Goal: Task Accomplishment & Management: Manage account settings

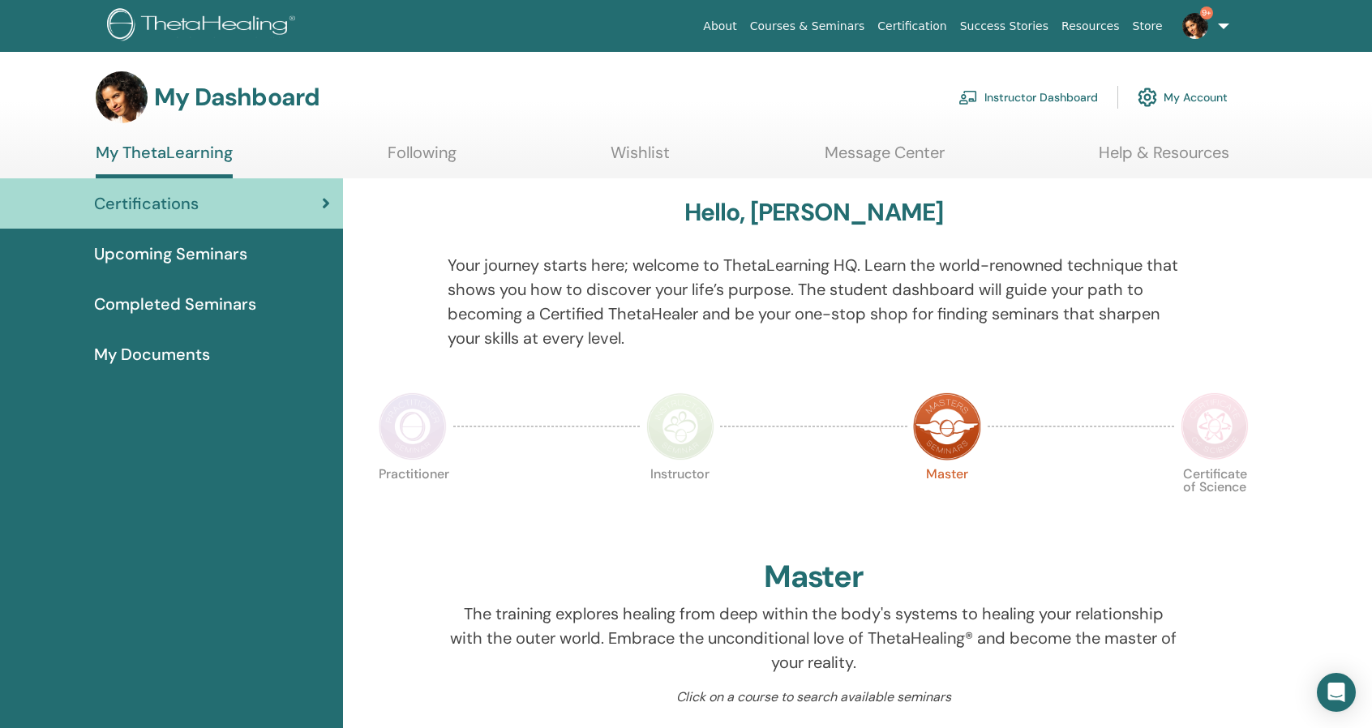
click at [1025, 98] on link "Instructor Dashboard" at bounding box center [1027, 97] width 139 height 36
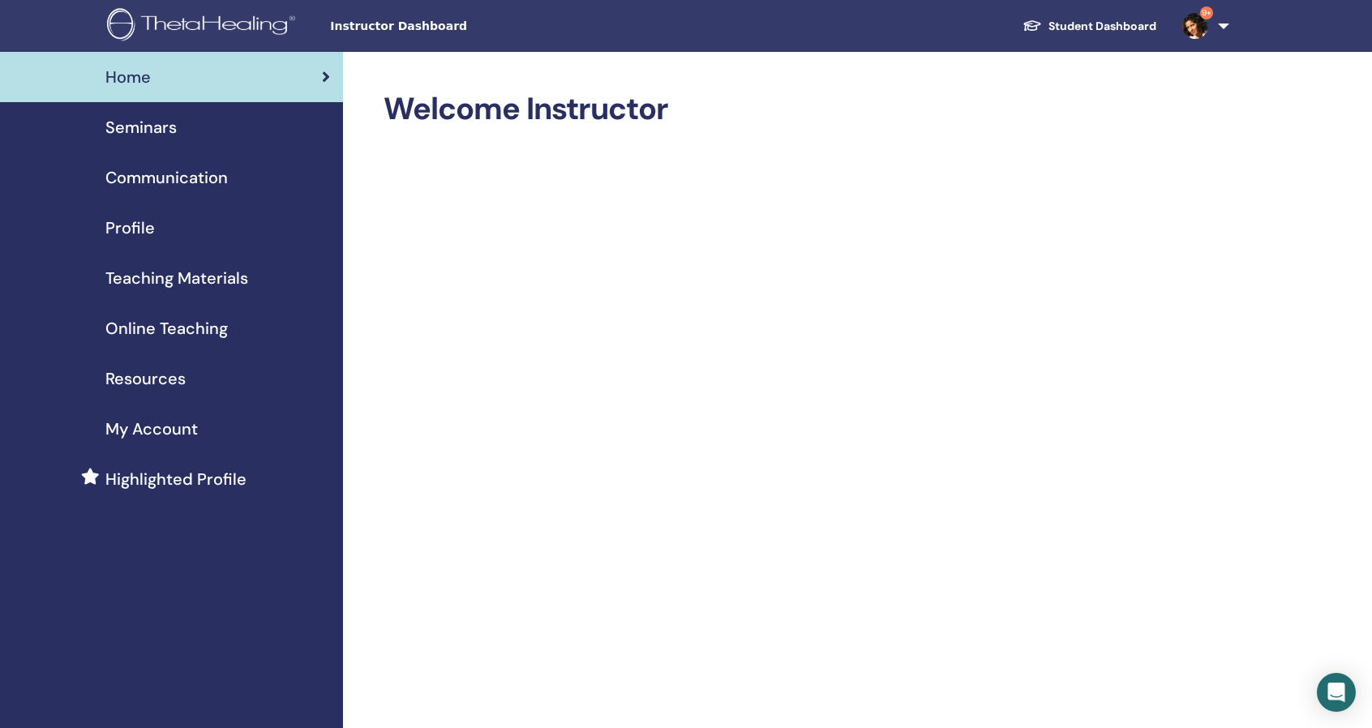
click at [176, 328] on span "Online Teaching" at bounding box center [166, 328] width 122 height 24
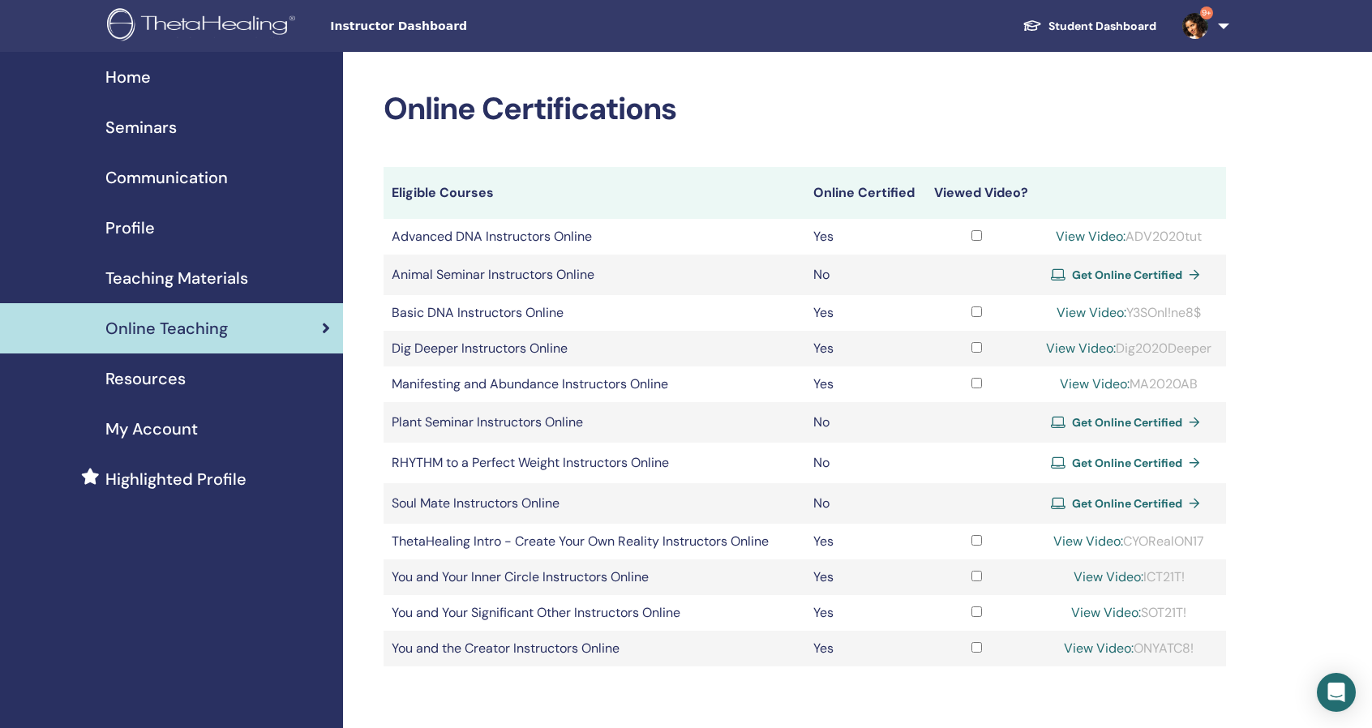
click at [143, 128] on span "Seminars" at bounding box center [140, 127] width 71 height 24
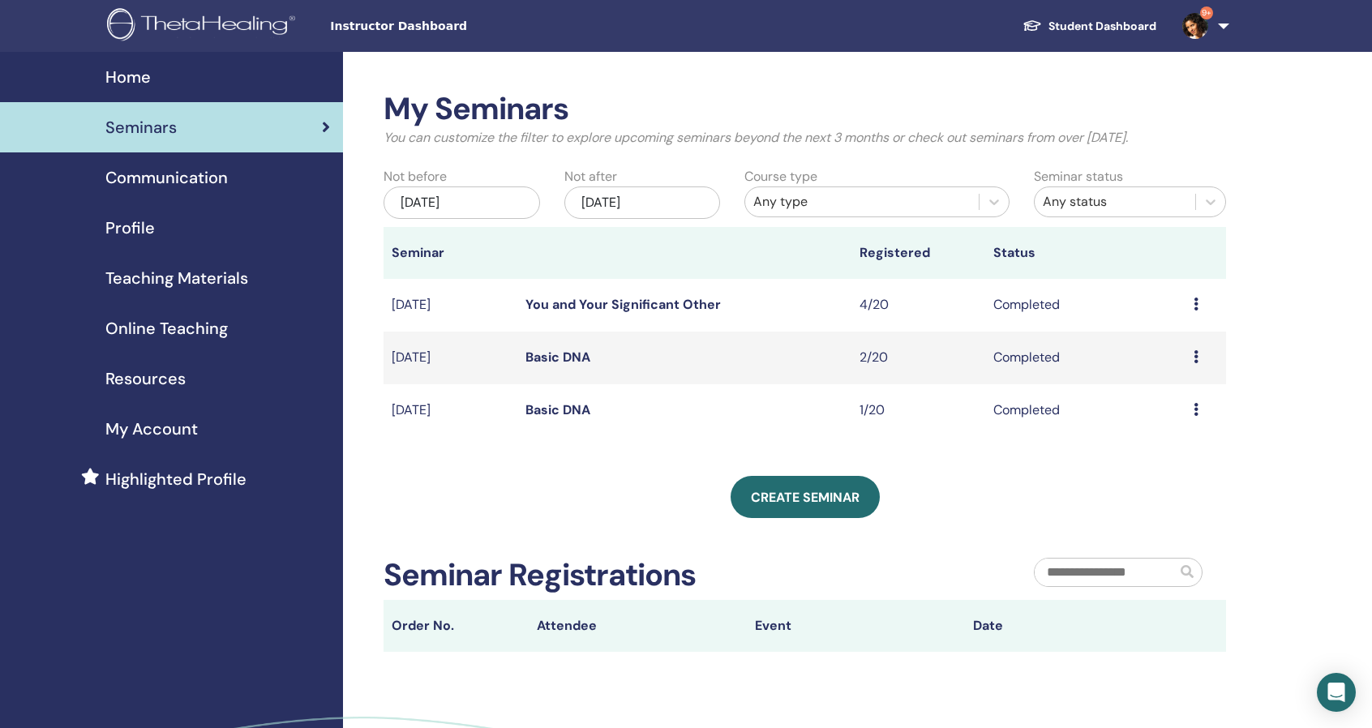
click at [650, 304] on link "You and Your Significant Other" at bounding box center [622, 304] width 195 height 17
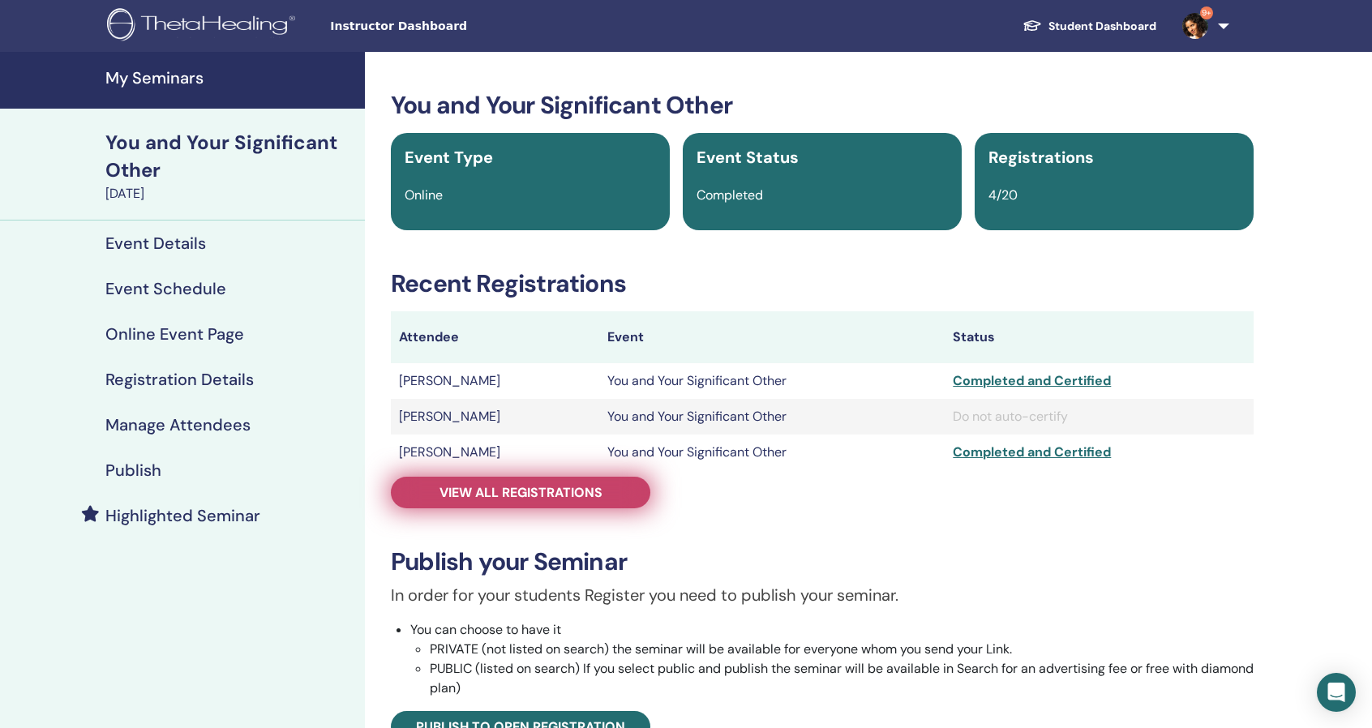
click at [602, 489] on span "View all registrations" at bounding box center [520, 492] width 163 height 17
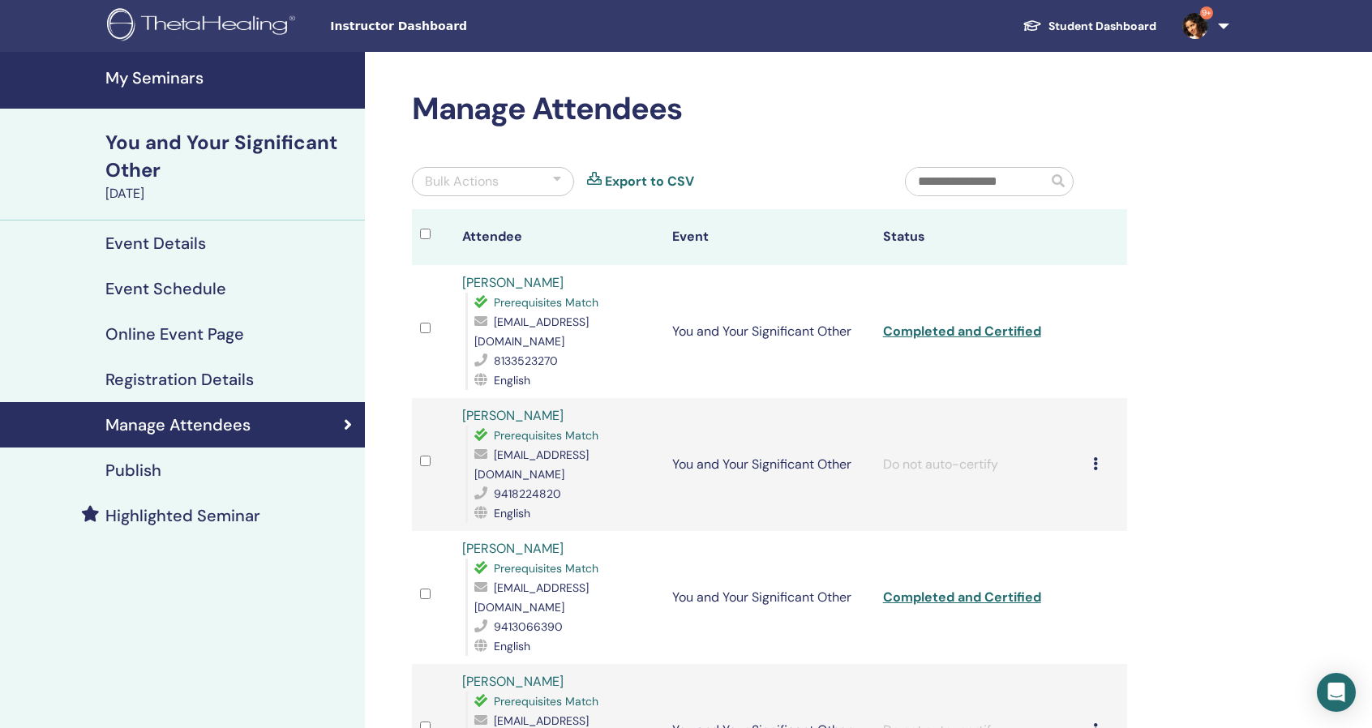
scroll to position [81, 0]
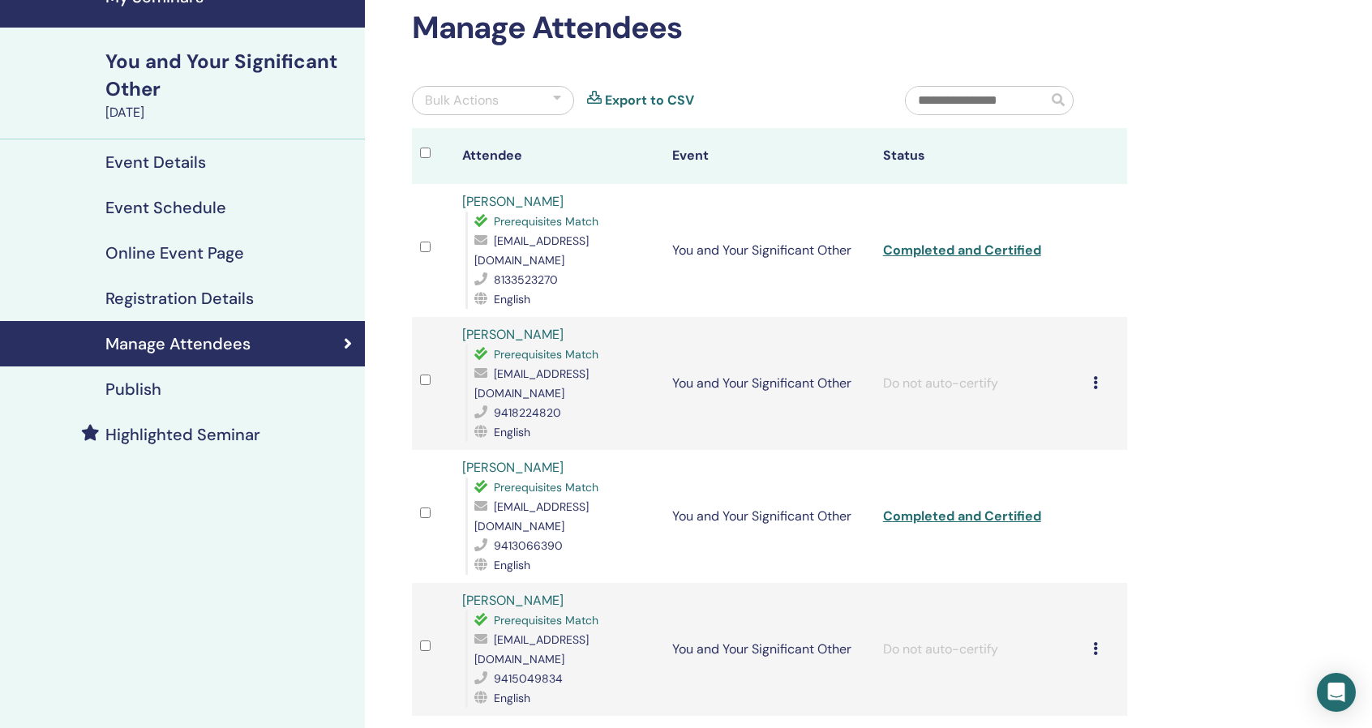
click at [1096, 642] on icon at bounding box center [1095, 648] width 5 height 13
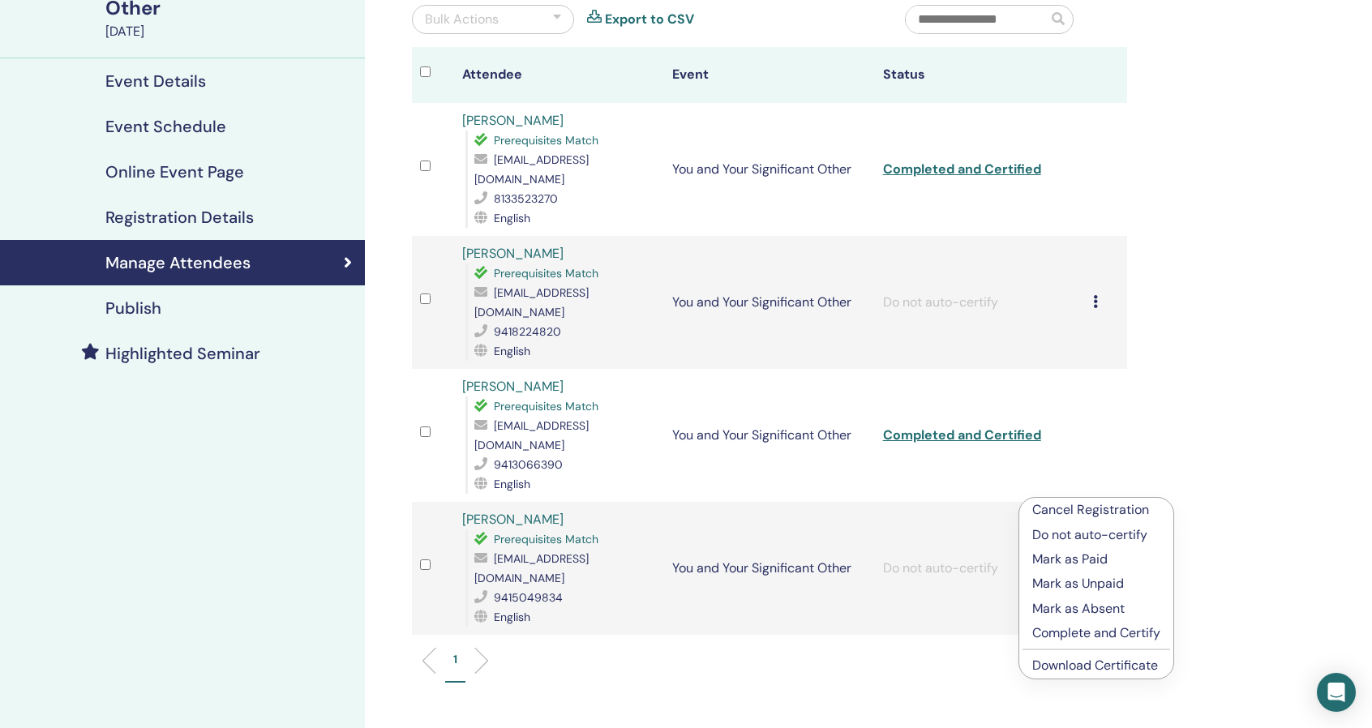
click at [1142, 632] on p "Complete and Certify" at bounding box center [1096, 632] width 128 height 19
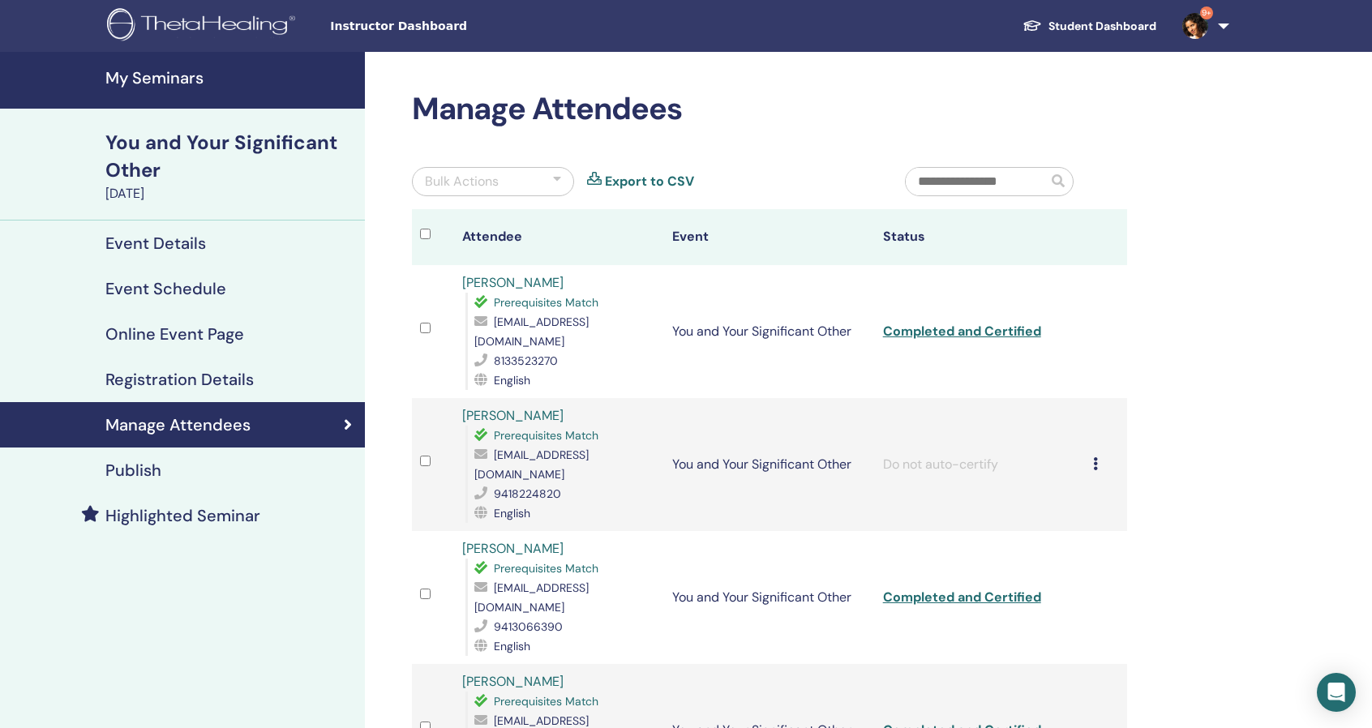
click at [1095, 457] on icon at bounding box center [1095, 463] width 5 height 13
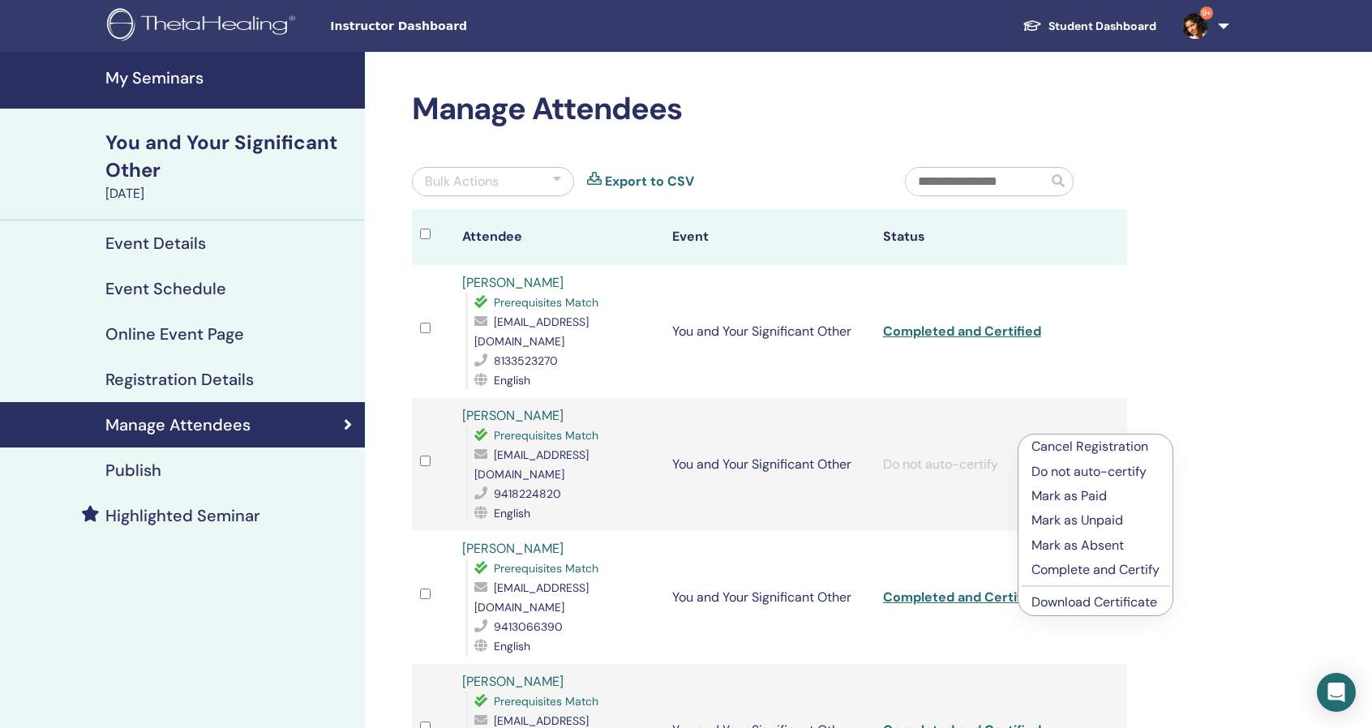
click at [1129, 566] on p "Complete and Certify" at bounding box center [1095, 569] width 128 height 19
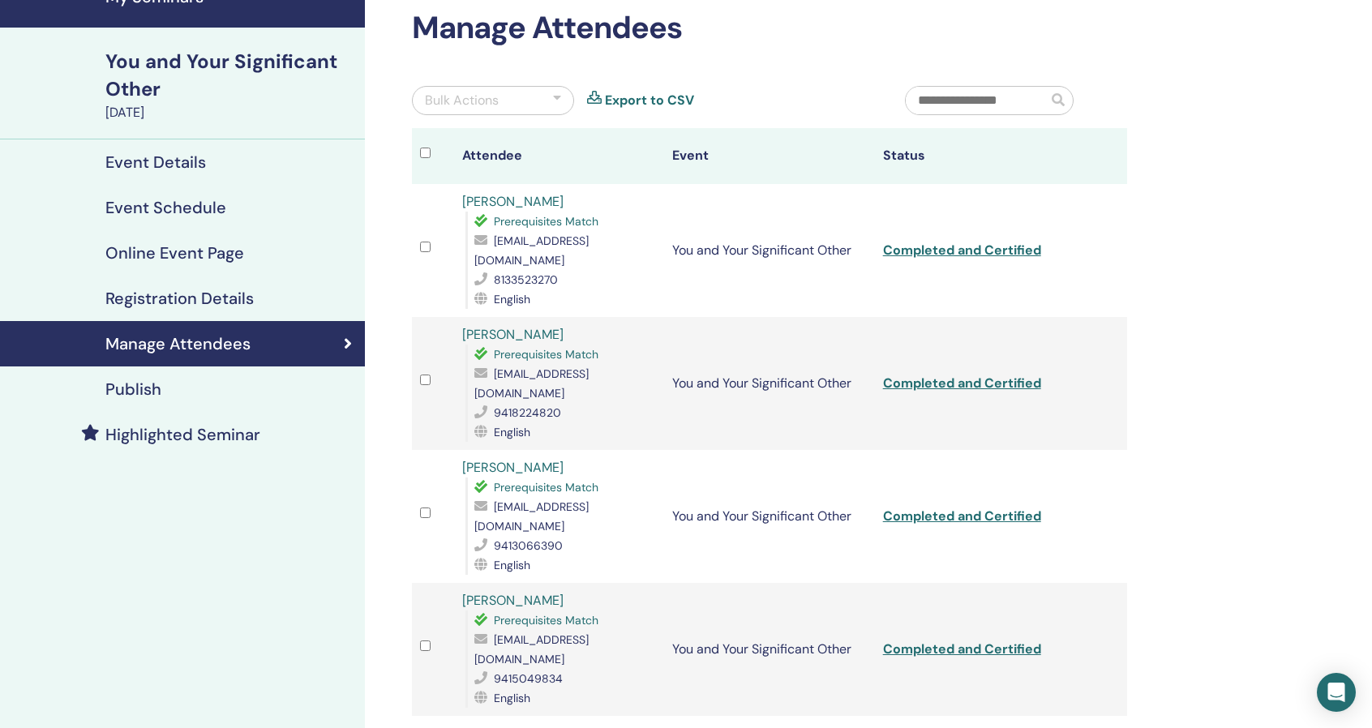
scroll to position [81, 0]
click at [991, 242] on link "Completed and Certified" at bounding box center [962, 250] width 158 height 17
click at [202, 293] on h4 "Registration Details" at bounding box center [179, 298] width 148 height 19
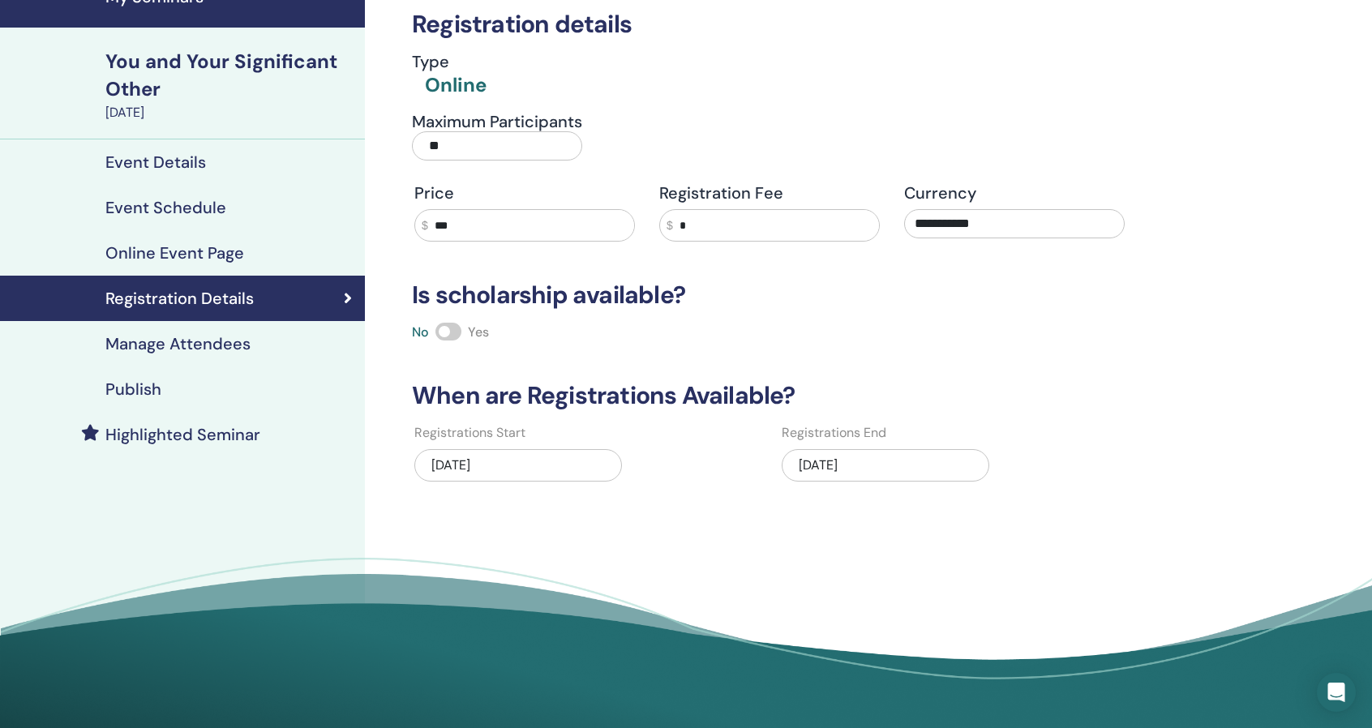
click at [152, 64] on div "You and Your Significant Other" at bounding box center [230, 75] width 250 height 55
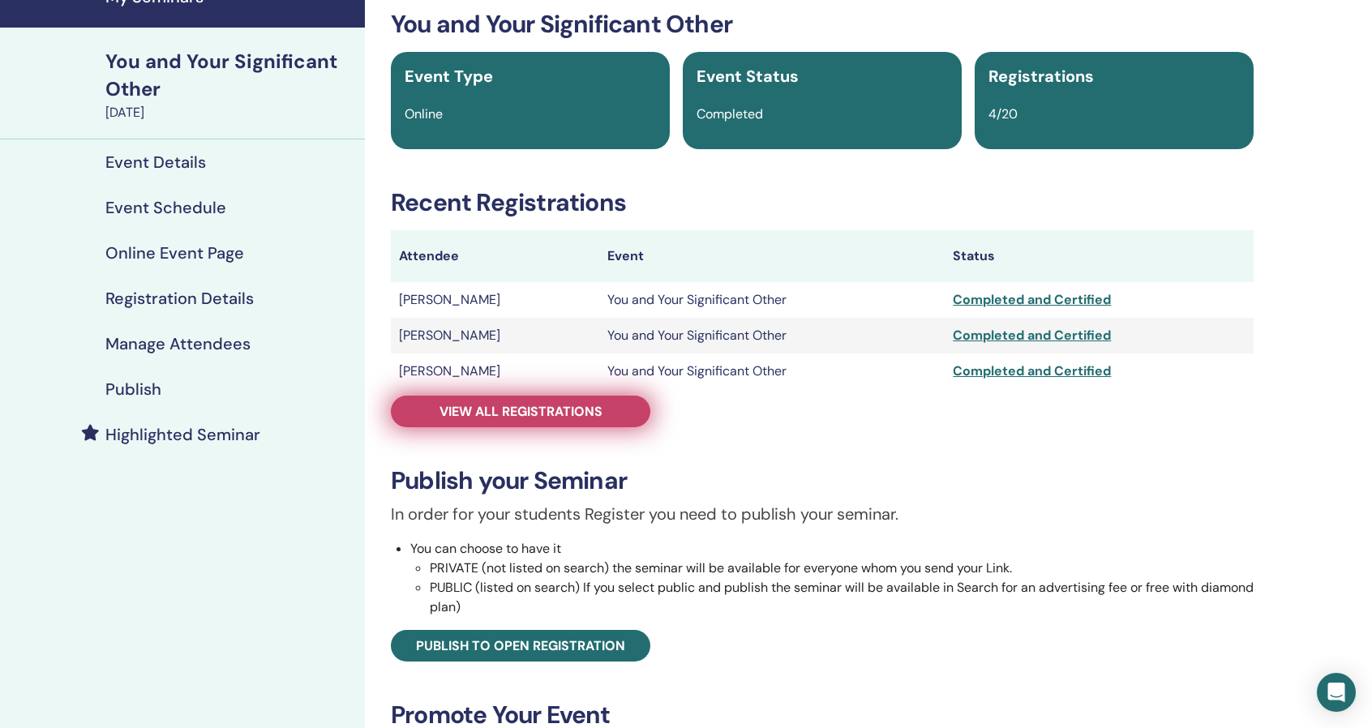
click at [580, 413] on span "View all registrations" at bounding box center [520, 411] width 163 height 17
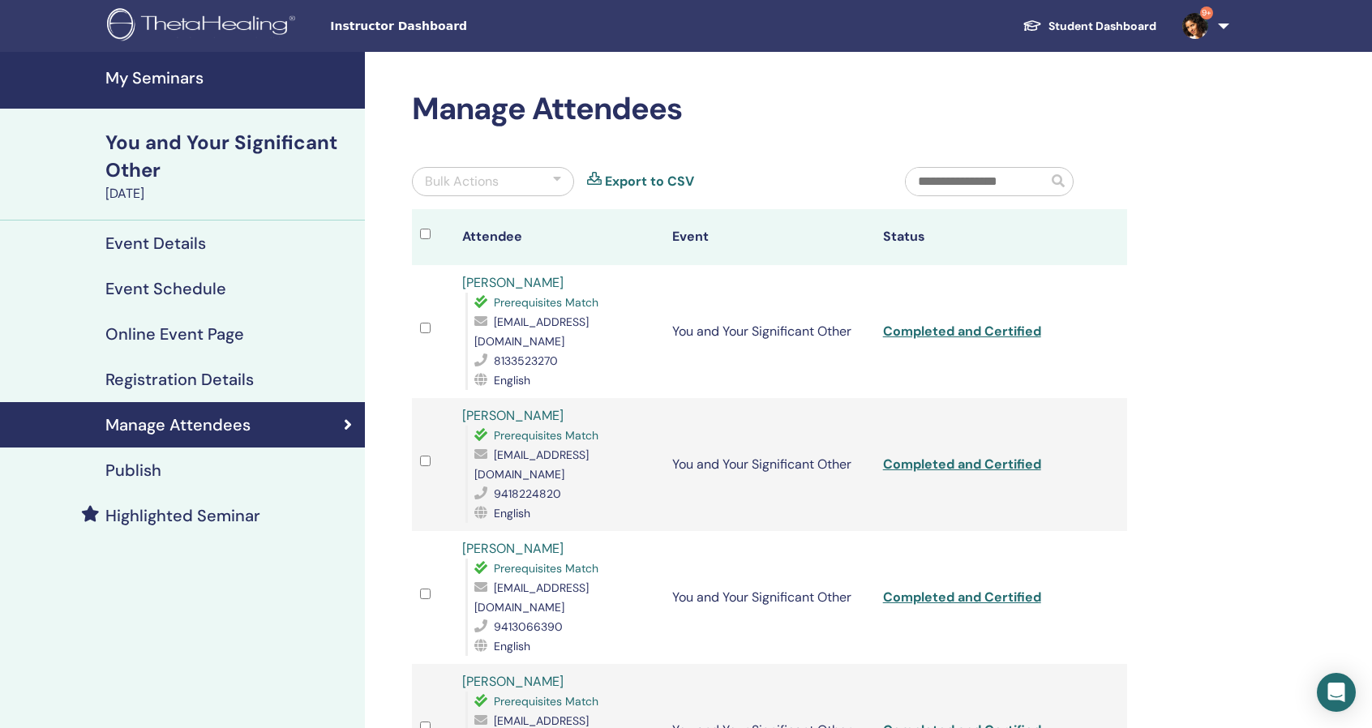
click at [174, 79] on h4 "My Seminars" at bounding box center [230, 77] width 250 height 19
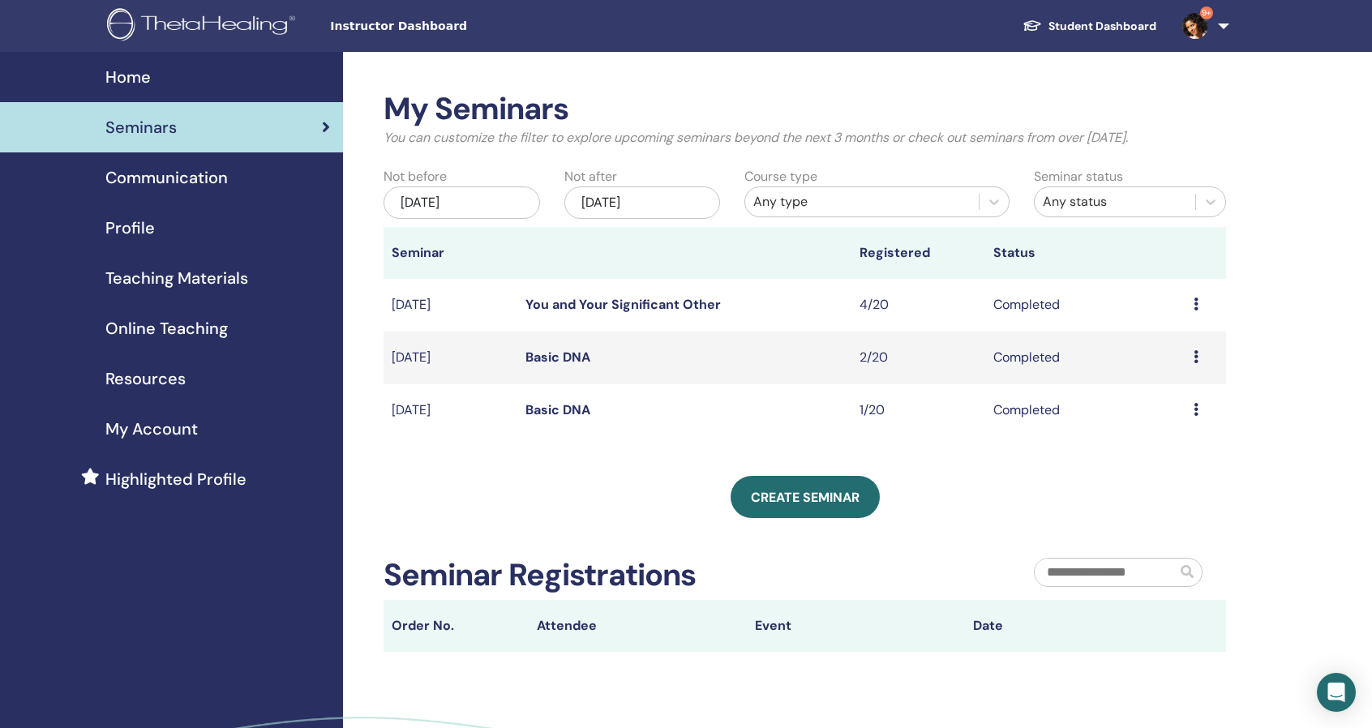
click at [1197, 410] on icon at bounding box center [1195, 409] width 5 height 13
click at [572, 410] on link "Basic DNA" at bounding box center [557, 409] width 65 height 17
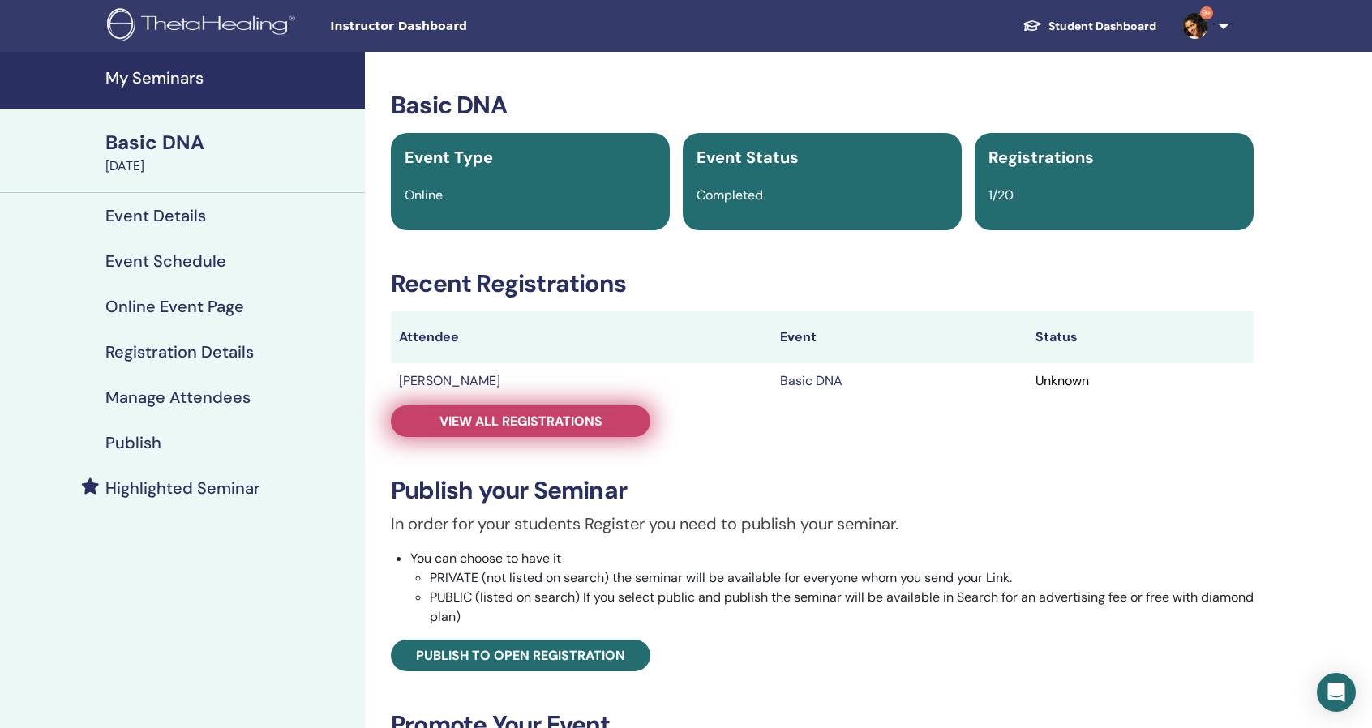
click at [596, 419] on span "View all registrations" at bounding box center [520, 421] width 163 height 17
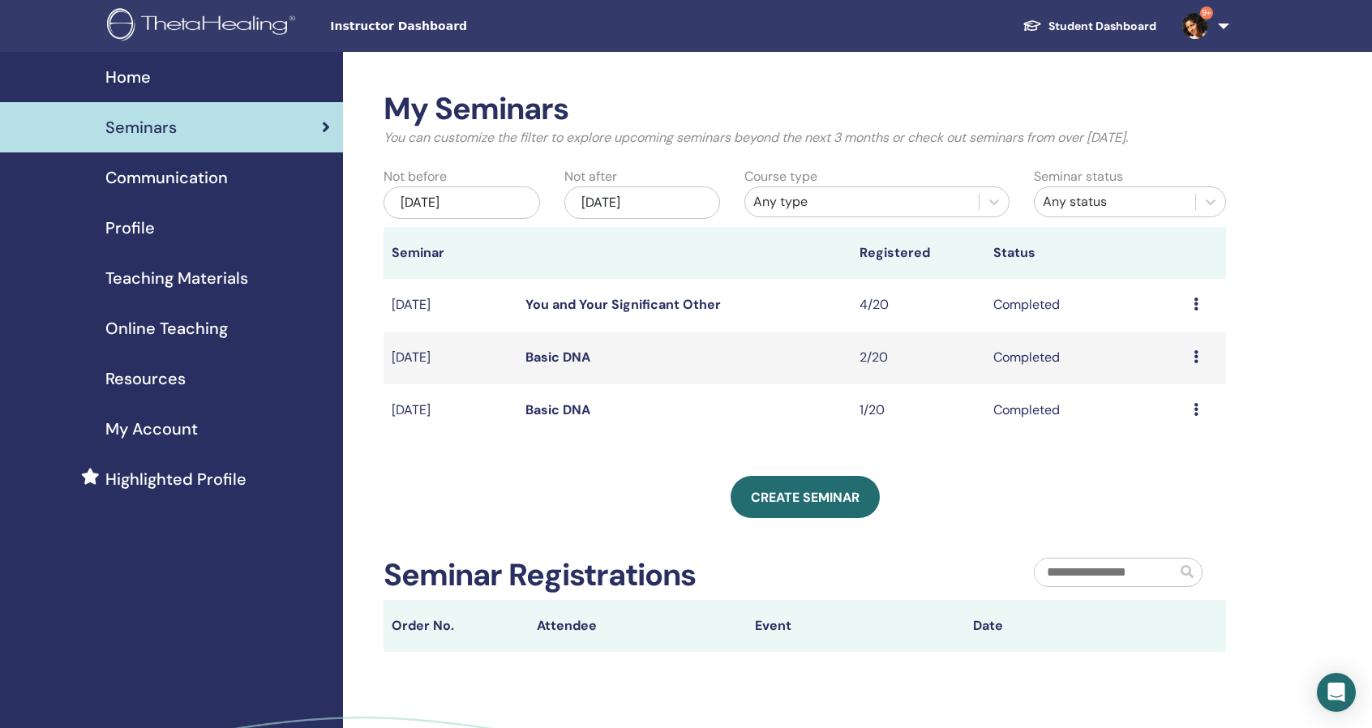
click at [1197, 355] on icon at bounding box center [1195, 356] width 5 height 13
click at [1172, 388] on link "Attendees" at bounding box center [1168, 392] width 62 height 17
click at [530, 305] on link "You and Your Significant Other" at bounding box center [622, 304] width 195 height 17
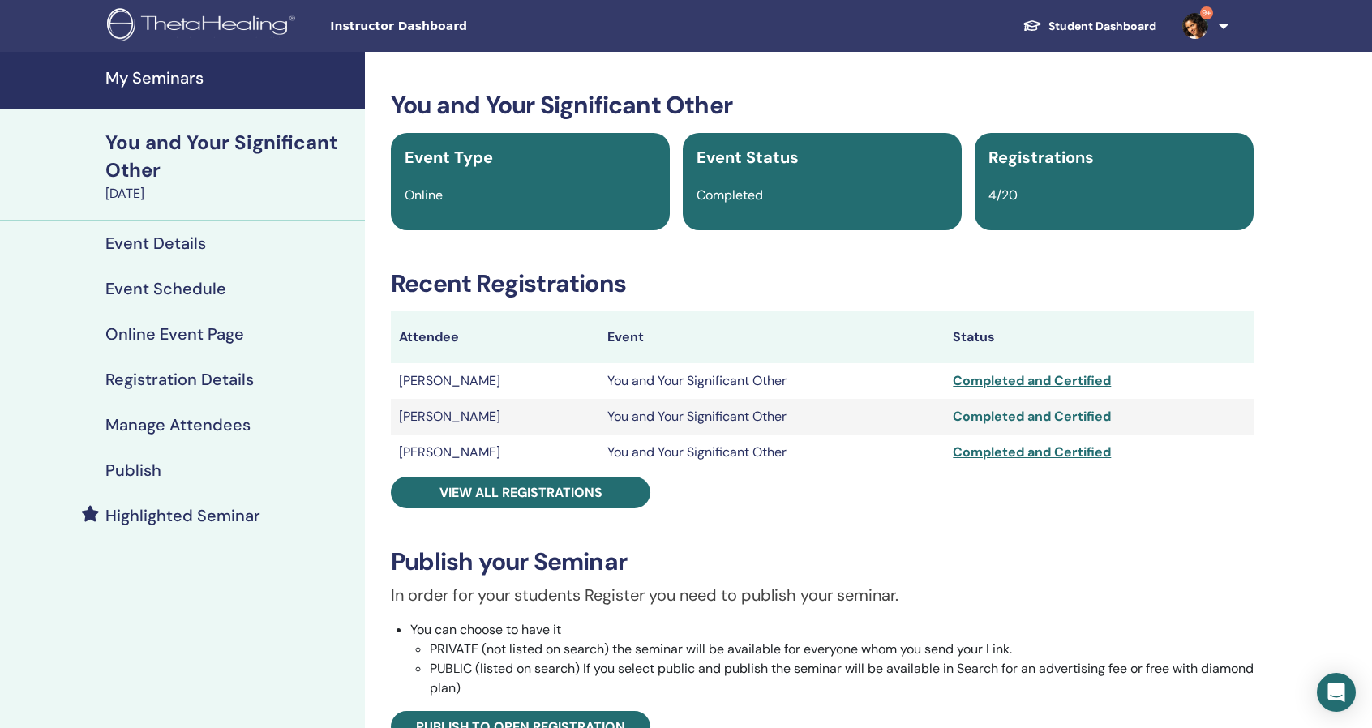
click at [167, 82] on h4 "My Seminars" at bounding box center [230, 77] width 250 height 19
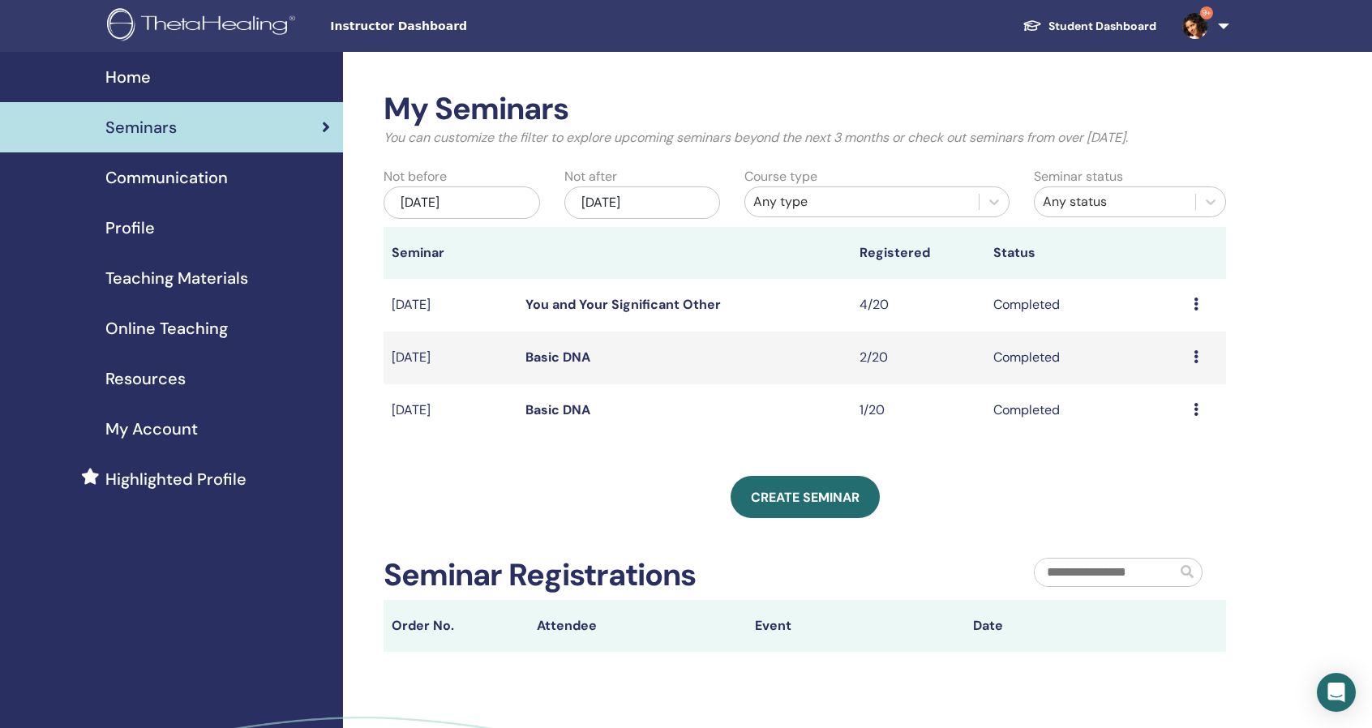
click at [185, 330] on span "Online Teaching" at bounding box center [166, 328] width 122 height 24
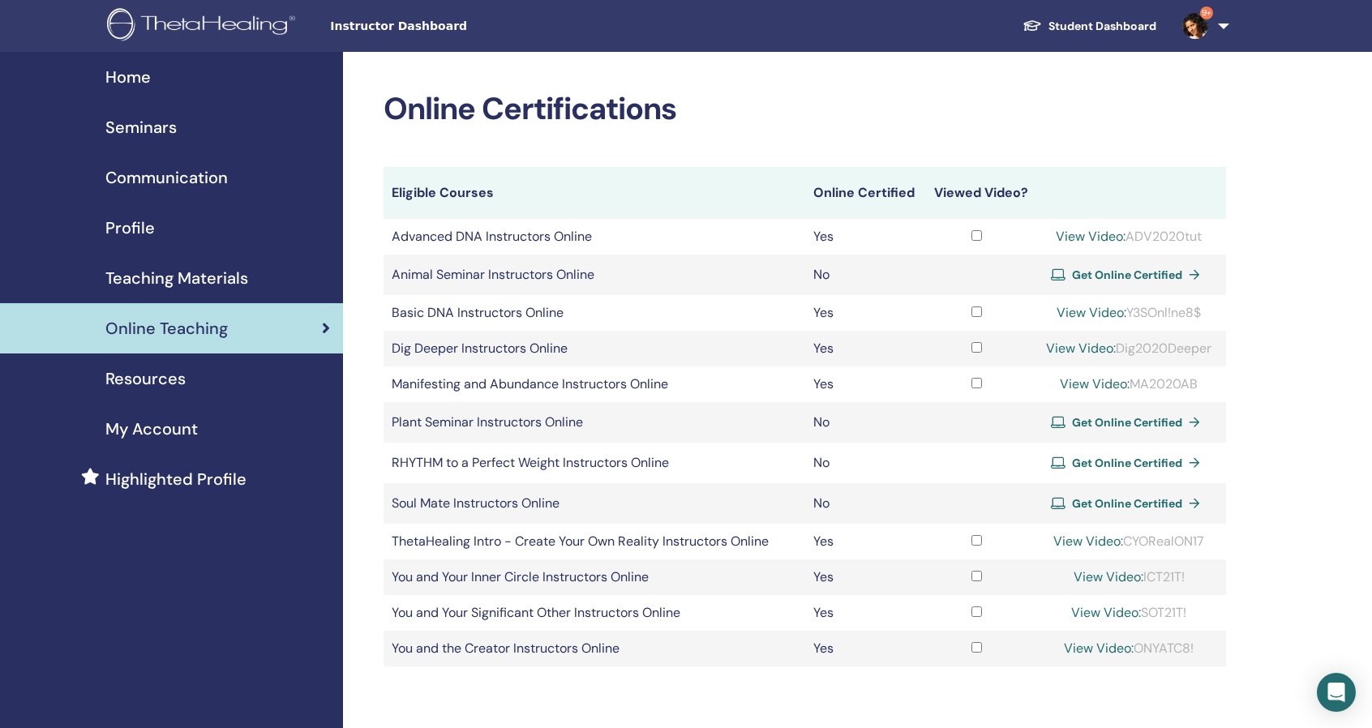
click at [1099, 23] on link "Student Dashboard" at bounding box center [1089, 26] width 160 height 30
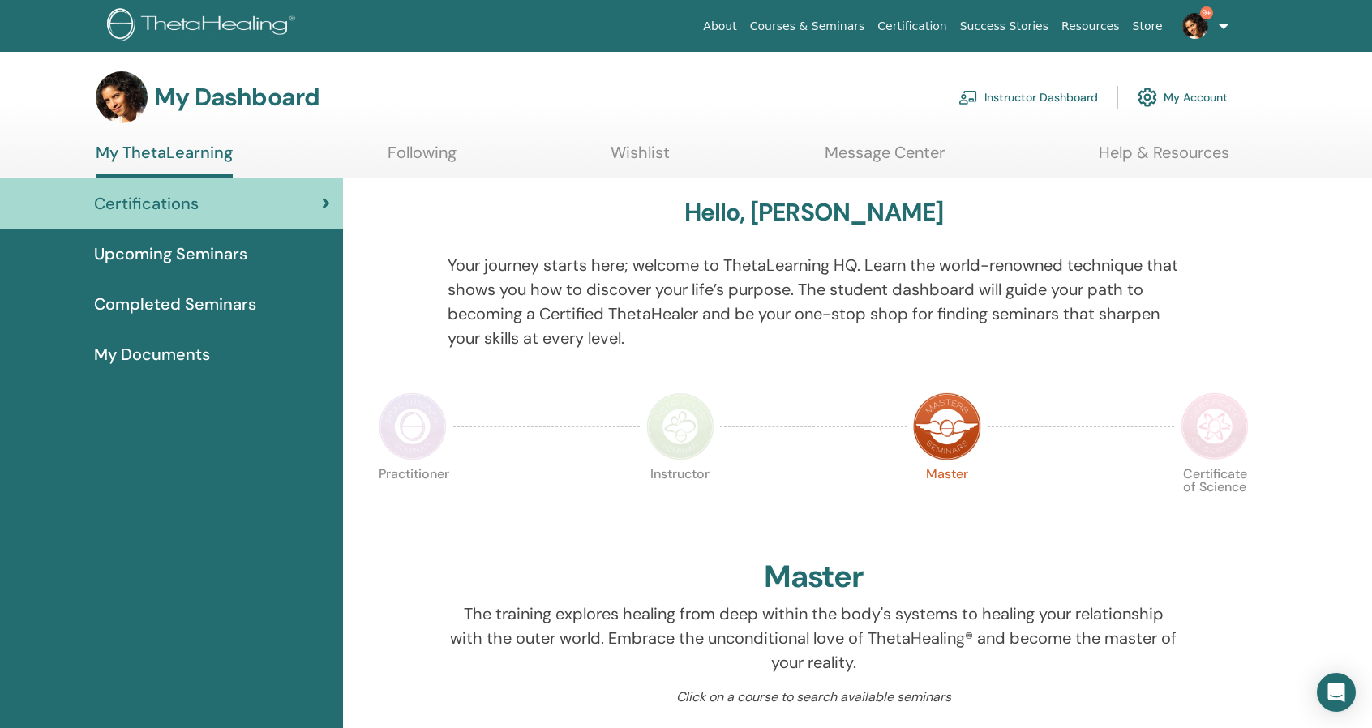
click at [208, 302] on span "Completed Seminars" at bounding box center [175, 304] width 162 height 24
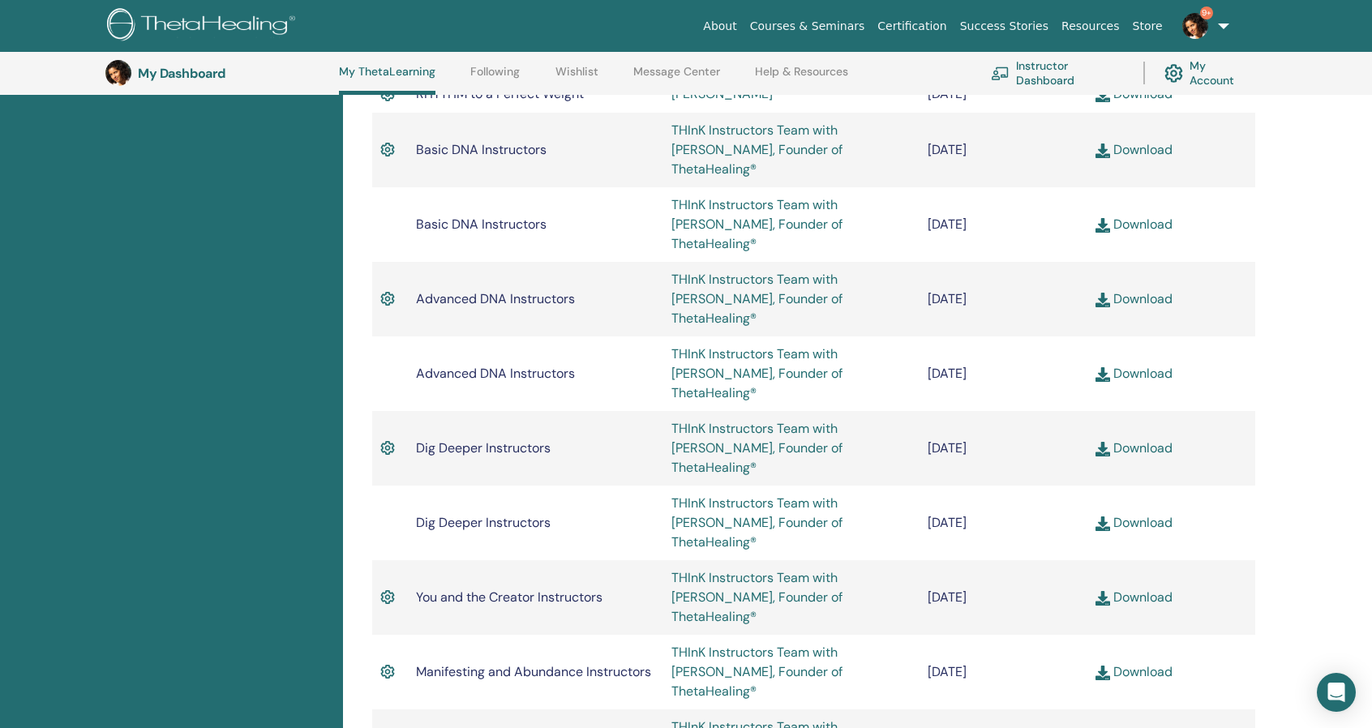
scroll to position [1096, 0]
